Goal: Use online tool/utility: Utilize a website feature to perform a specific function

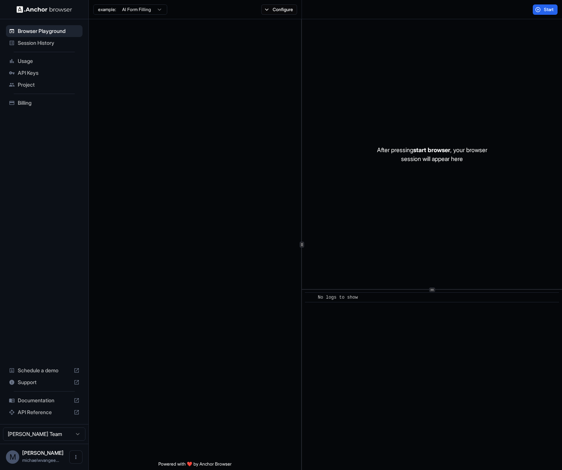
click at [187, 129] on div at bounding box center [195, 239] width 212 height 441
click at [155, 9] on html "Browser Playground Session History Usage API Keys Project Billing Schedule a de…" at bounding box center [281, 235] width 562 height 470
click at [170, 49] on html "Browser Playground Session History Usage API Keys Project Billing Schedule a de…" at bounding box center [281, 235] width 562 height 470
click at [142, 21] on div at bounding box center [195, 239] width 212 height 441
click at [140, 11] on html "Browser Playground Session History Usage API Keys Project Billing Schedule a de…" at bounding box center [281, 235] width 562 height 470
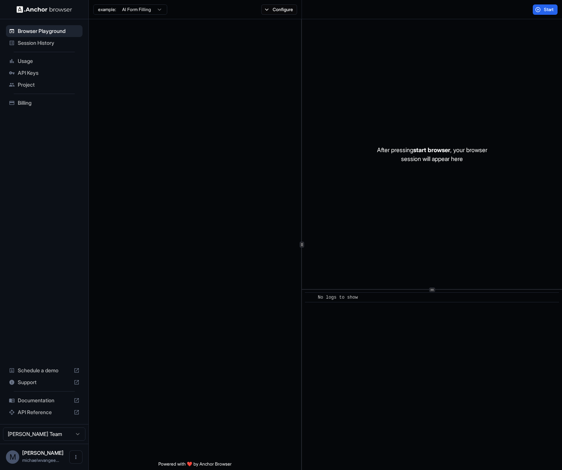
click at [189, 69] on html "Browser Playground Session History Usage API Keys Project Billing Schedule a de…" at bounding box center [281, 235] width 562 height 470
click at [122, 12] on html "Browser Playground Session History Usage API Keys Project Billing Schedule a de…" at bounding box center [281, 235] width 562 height 470
click at [47, 38] on html "Browser Playground Session History Usage API Keys Project Billing Schedule a de…" at bounding box center [281, 235] width 562 height 470
click at [45, 43] on span "Session History" at bounding box center [49, 42] width 62 height 7
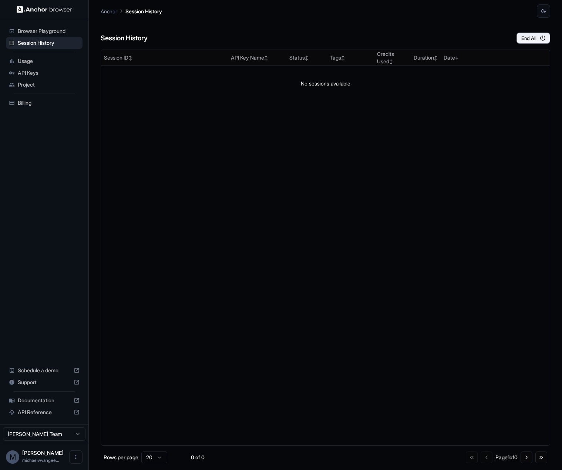
click at [65, 35] on div "Browser Playground" at bounding box center [44, 31] width 77 height 12
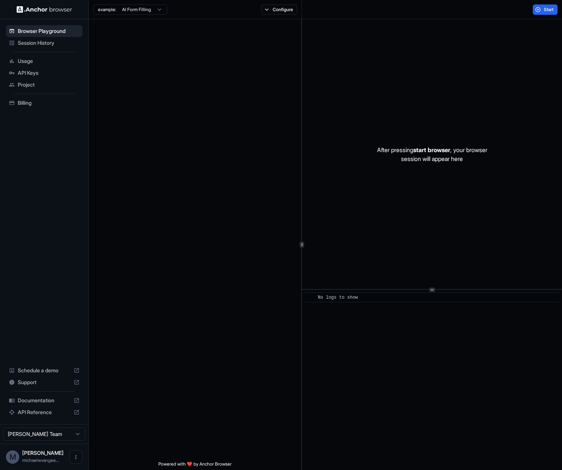
click at [173, 34] on div at bounding box center [195, 239] width 212 height 441
click at [178, 310] on div at bounding box center [195, 239] width 212 height 441
click at [213, 213] on div at bounding box center [195, 239] width 212 height 441
click at [38, 45] on span "Session History" at bounding box center [49, 42] width 62 height 7
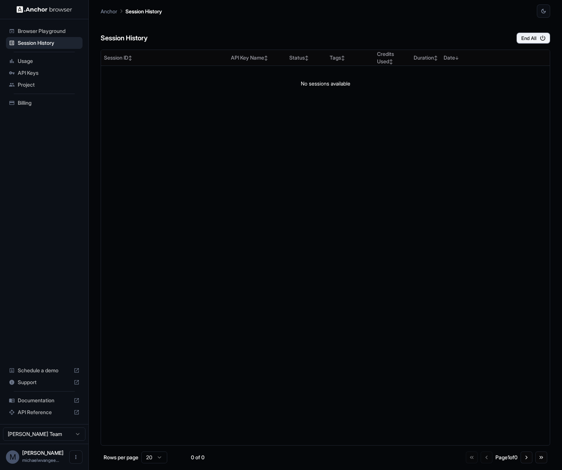
click at [55, 33] on span "Browser Playground" at bounding box center [49, 30] width 62 height 7
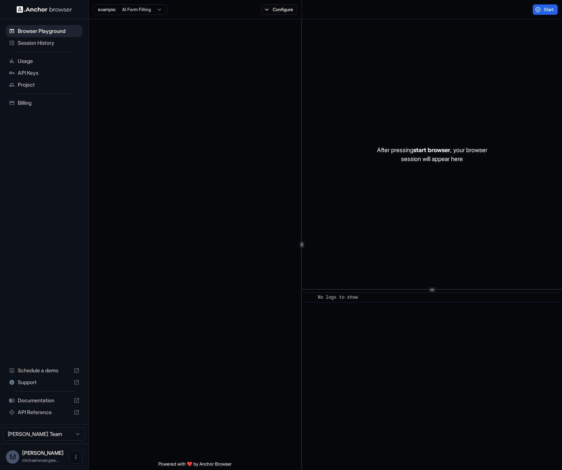
click at [46, 60] on span "Usage" at bounding box center [49, 60] width 62 height 7
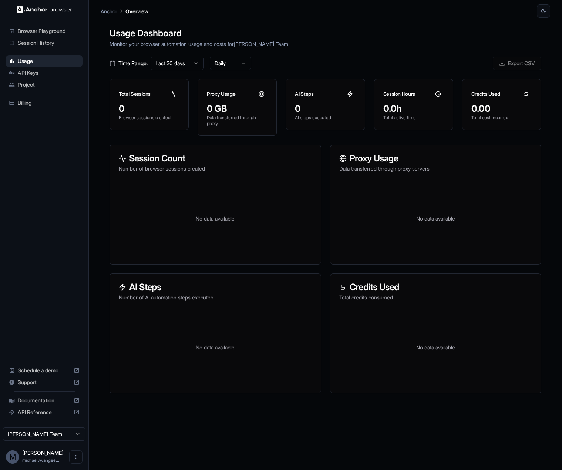
click at [37, 71] on span "API Keys" at bounding box center [49, 72] width 62 height 7
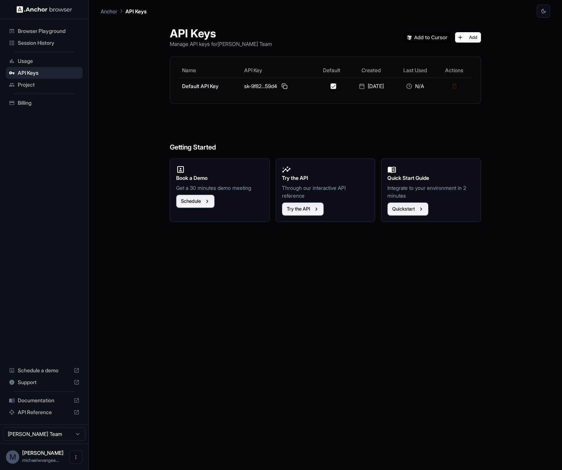
click at [31, 82] on span "Project" at bounding box center [49, 84] width 62 height 7
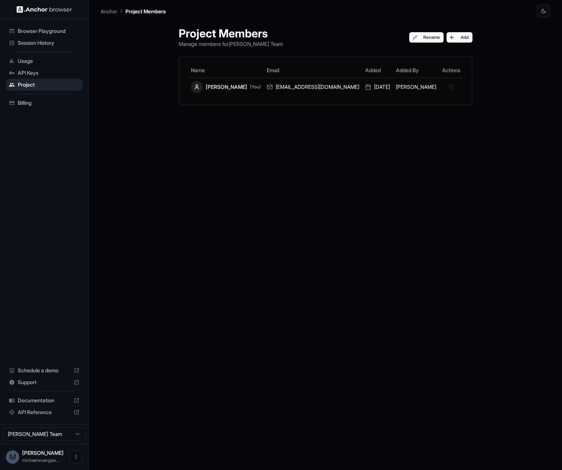
click at [30, 75] on span "API Keys" at bounding box center [49, 72] width 62 height 7
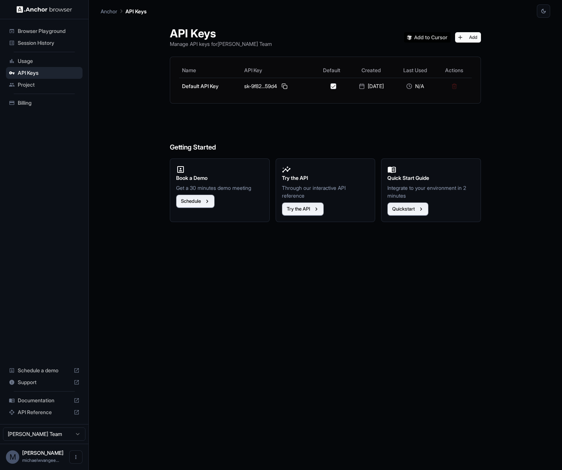
click at [31, 34] on span "Browser Playground" at bounding box center [49, 30] width 62 height 7
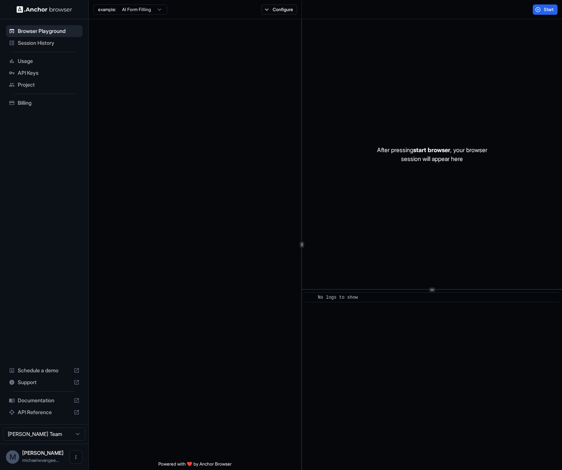
click at [184, 79] on div at bounding box center [195, 239] width 212 height 441
click at [22, 72] on span "API Keys" at bounding box center [49, 72] width 62 height 7
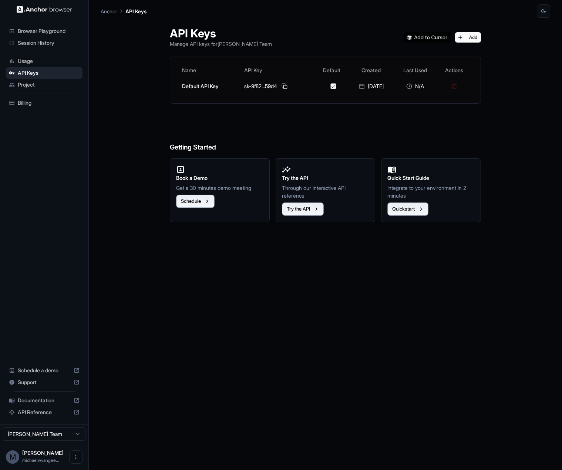
click at [16, 62] on div "Usage" at bounding box center [44, 61] width 77 height 12
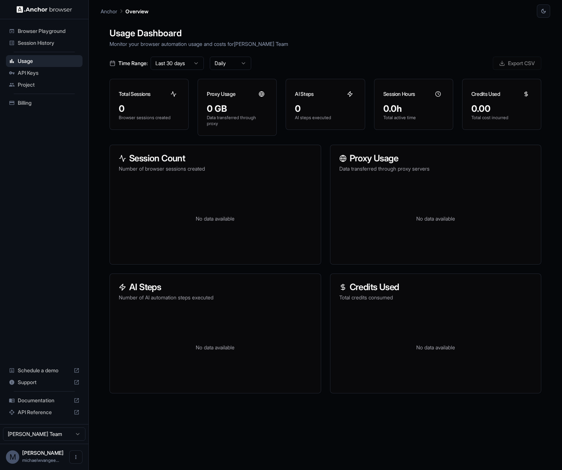
click at [33, 48] on div "Session History" at bounding box center [44, 43] width 77 height 12
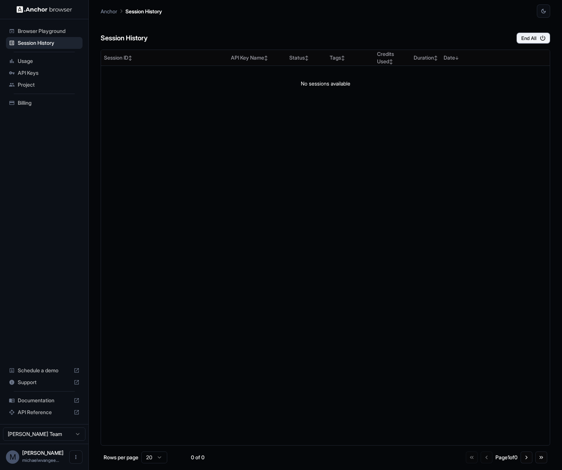
click at [52, 30] on span "Browser Playground" at bounding box center [49, 30] width 62 height 7
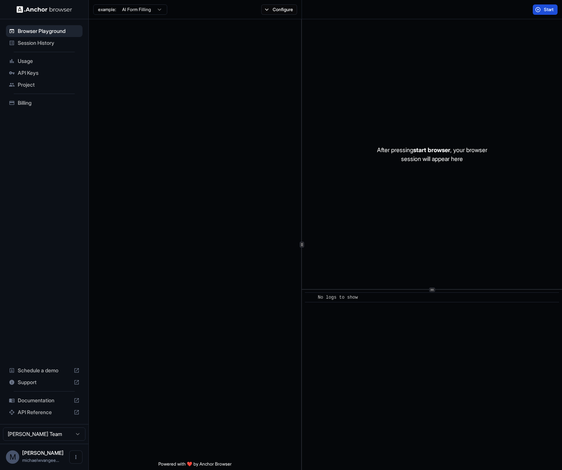
click at [473, 10] on span "Start" at bounding box center [548, 10] width 10 height 6
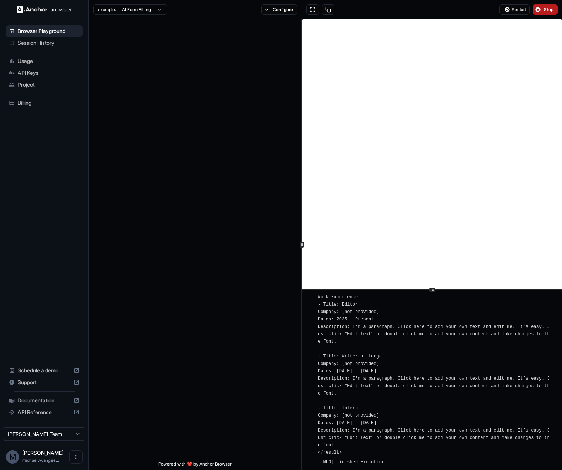
scroll to position [938, 0]
click at [136, 11] on html "Browser Playground Session History Usage API Keys Project Billing Schedule a de…" at bounding box center [281, 235] width 562 height 470
click at [131, 12] on html "Browser Playground Session History Usage API Keys Project Billing Schedule a de…" at bounding box center [281, 235] width 562 height 470
click at [473, 7] on span "Restart" at bounding box center [518, 10] width 14 height 6
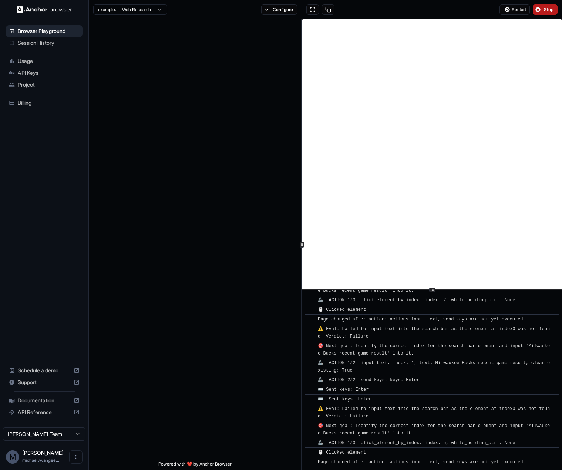
scroll to position [206, 0]
drag, startPoint x: 185, startPoint y: 183, endPoint x: 165, endPoint y: 145, distance: 43.3
click at [165, 145] on div at bounding box center [195, 239] width 212 height 441
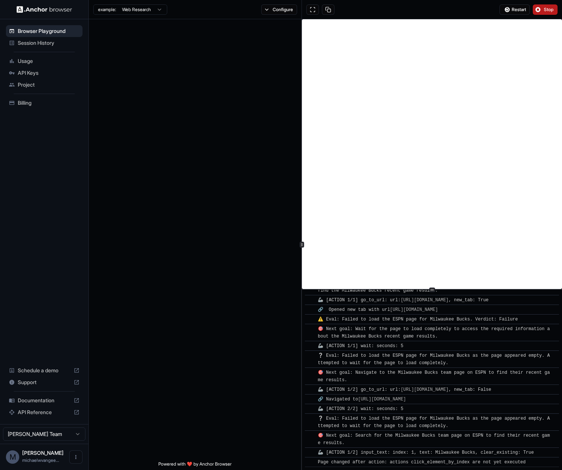
scroll to position [508, 0]
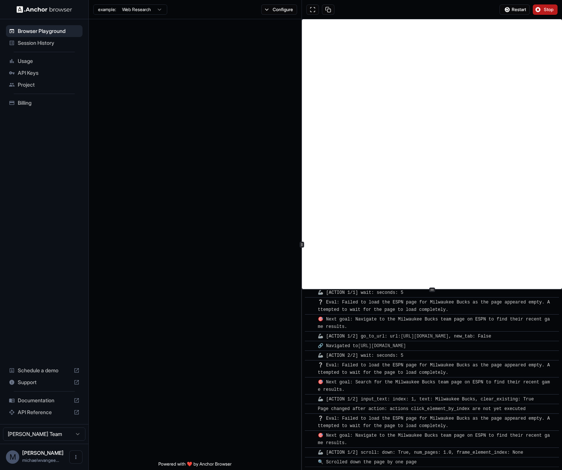
click at [195, 188] on div at bounding box center [195, 239] width 212 height 441
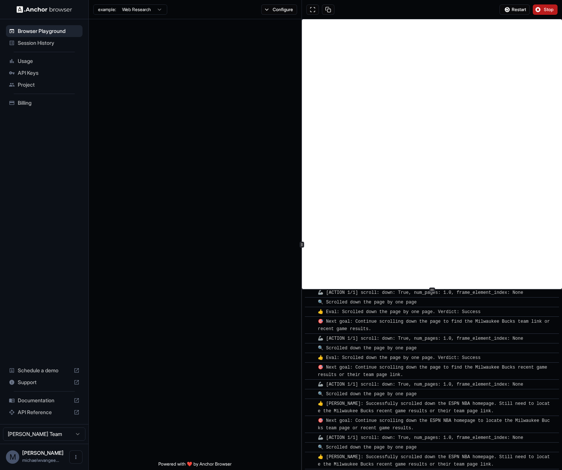
scroll to position [779, 0]
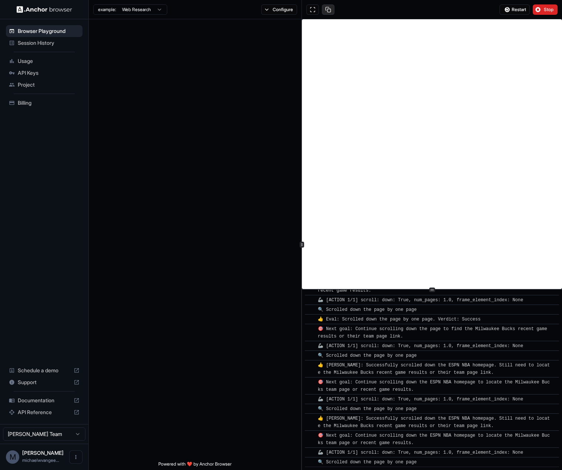
click at [325, 10] on button at bounding box center [328, 9] width 13 height 10
click at [331, 11] on button at bounding box center [328, 9] width 13 height 10
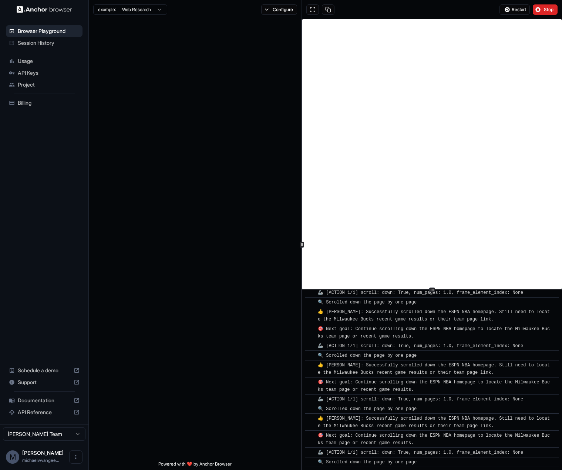
click at [473, 9] on span "Stop" at bounding box center [548, 10] width 10 height 6
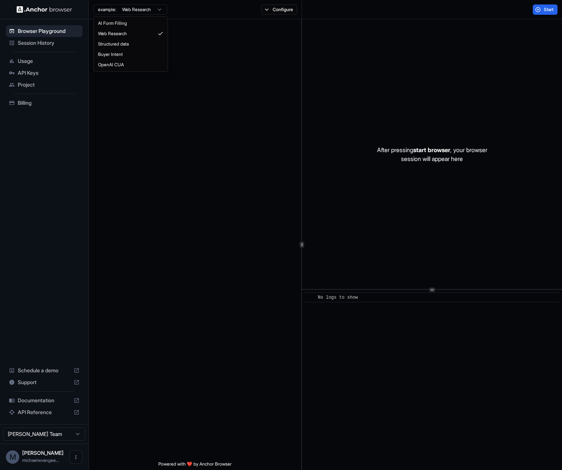
click at [149, 12] on html "Browser Playground Session History Usage API Keys Project Billing Schedule a de…" at bounding box center [281, 235] width 562 height 470
click at [473, 10] on span "Start" at bounding box center [548, 10] width 10 height 6
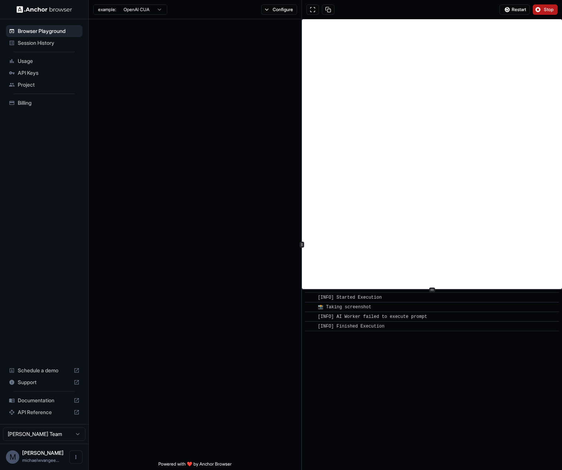
click at [228, 93] on div at bounding box center [195, 239] width 212 height 441
click at [473, 8] on button "Stop" at bounding box center [544, 9] width 25 height 10
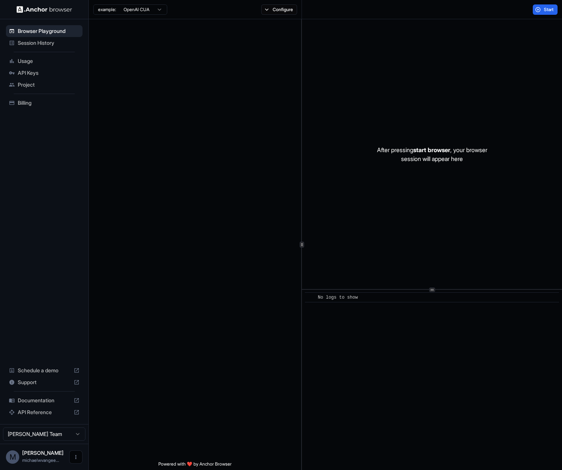
click at [74, 460] on icon "Open menu" at bounding box center [76, 457] width 6 height 6
click at [17, 458] on div at bounding box center [281, 235] width 562 height 470
click at [43, 457] on span "michaelwvangee..." at bounding box center [40, 460] width 37 height 6
click at [78, 436] on html "Browser Playground Session History Usage API Keys Project Billing Schedule a de…" at bounding box center [281, 235] width 562 height 470
click at [73, 452] on button "Open menu" at bounding box center [75, 456] width 13 height 13
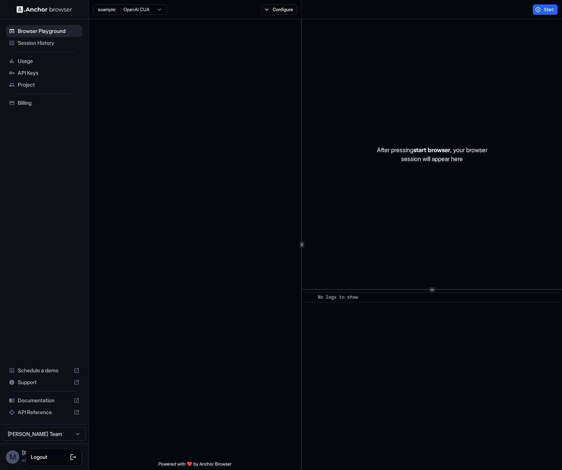
click at [51, 453] on div at bounding box center [62, 456] width 30 height 7
click at [77, 453] on button "Open menu" at bounding box center [75, 456] width 13 height 13
click at [57, 452] on li "Logout" at bounding box center [54, 457] width 52 height 12
click at [74, 455] on icon "Open menu" at bounding box center [76, 457] width 6 height 6
click at [46, 456] on span "Logout" at bounding box center [39, 456] width 17 height 7
